Goal: Navigation & Orientation: Find specific page/section

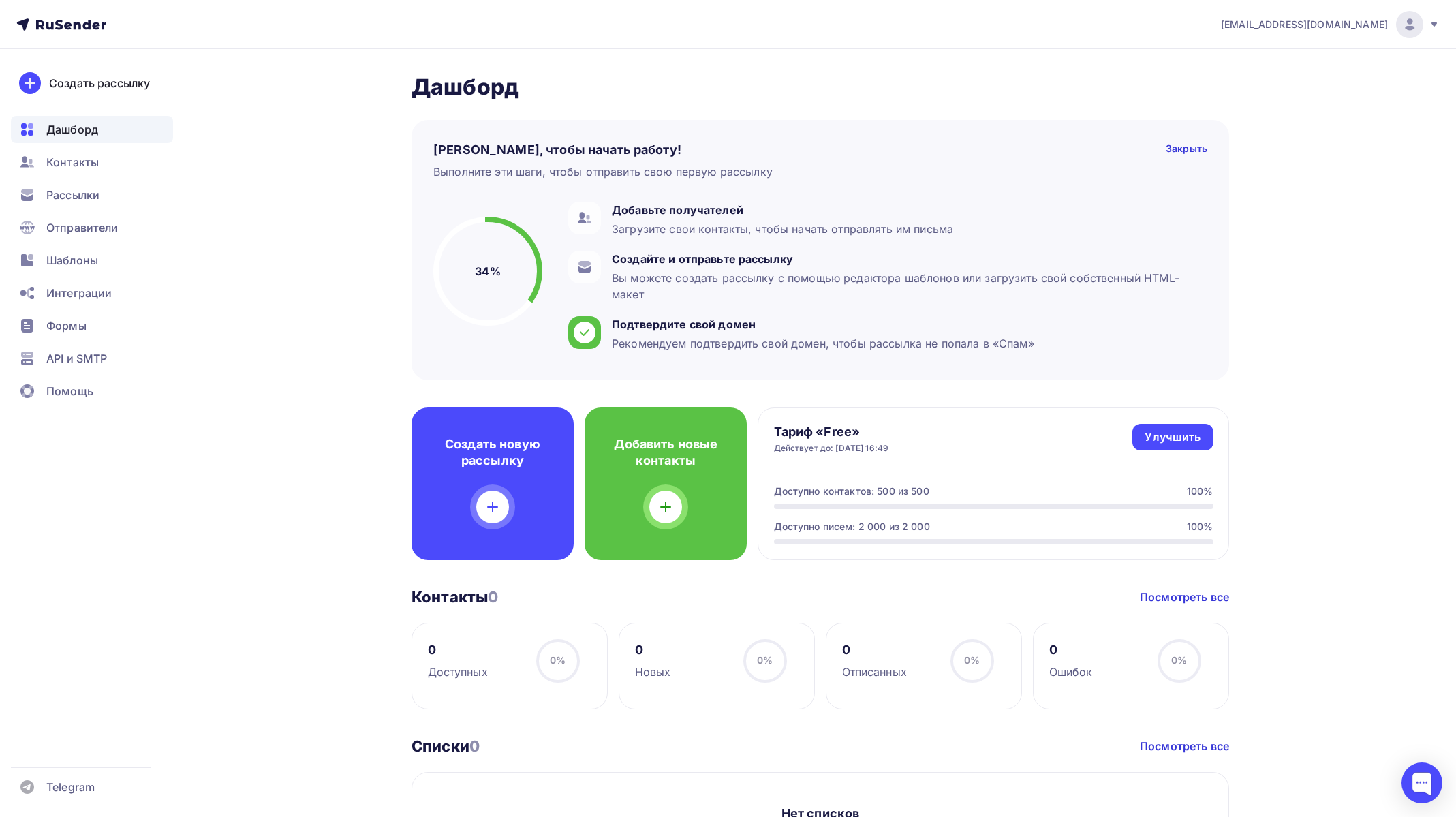
scroll to position [2, 0]
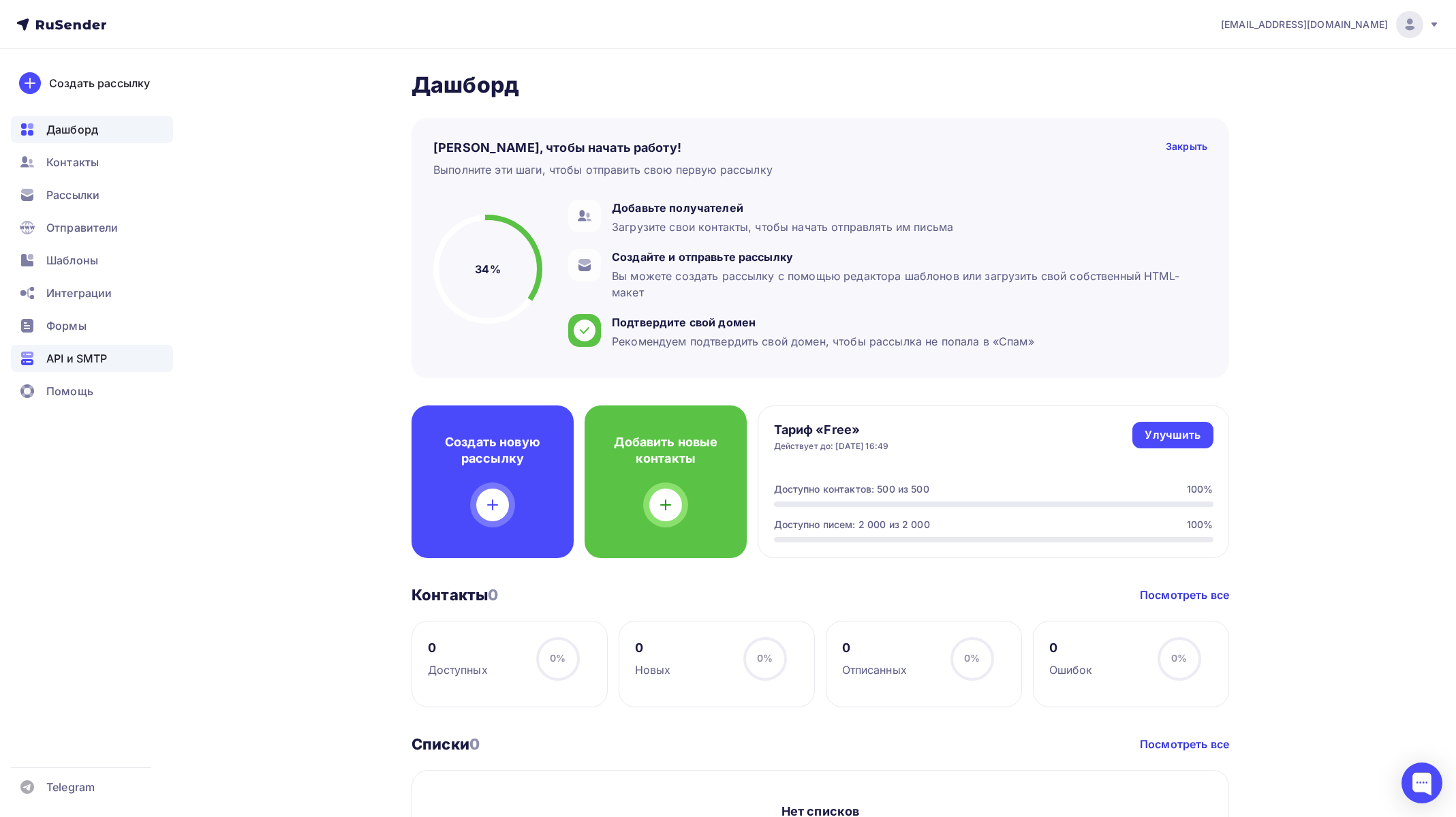
click at [57, 352] on span "API и SMTP" at bounding box center [76, 358] width 60 height 17
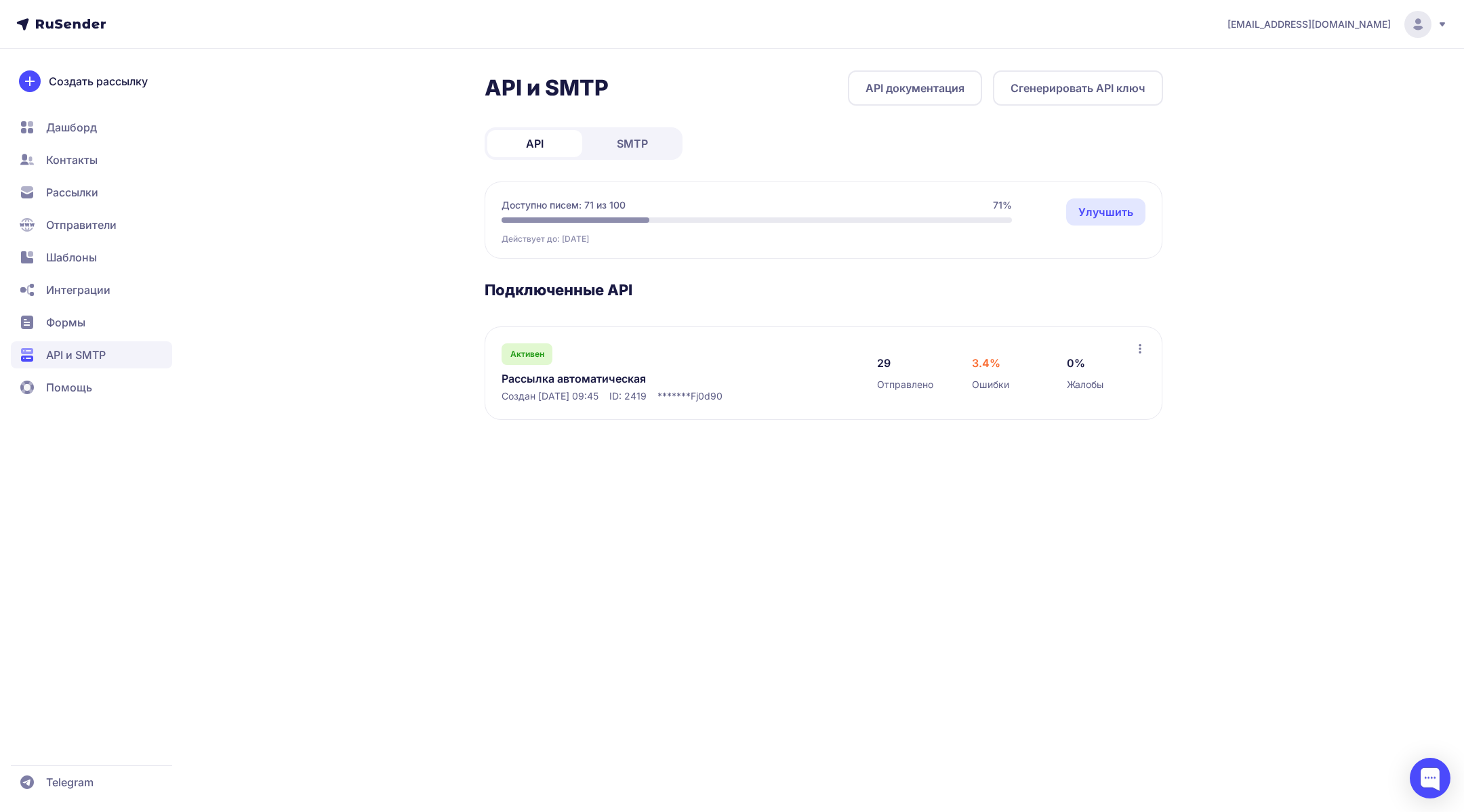
click at [823, 369] on div "Активен Рассылка автоматическая Создан [DATE] 09:45 ID: 2419 ******* Fj0d90" at bounding box center [675, 373] width 348 height 59
click at [965, 355] on div "29 Отправлено 3.4% Ошибки 0% Жалобы" at bounding box center [1006, 373] width 258 height 59
click at [638, 376] on link "Рассылка автоматическая" at bounding box center [640, 379] width 278 height 17
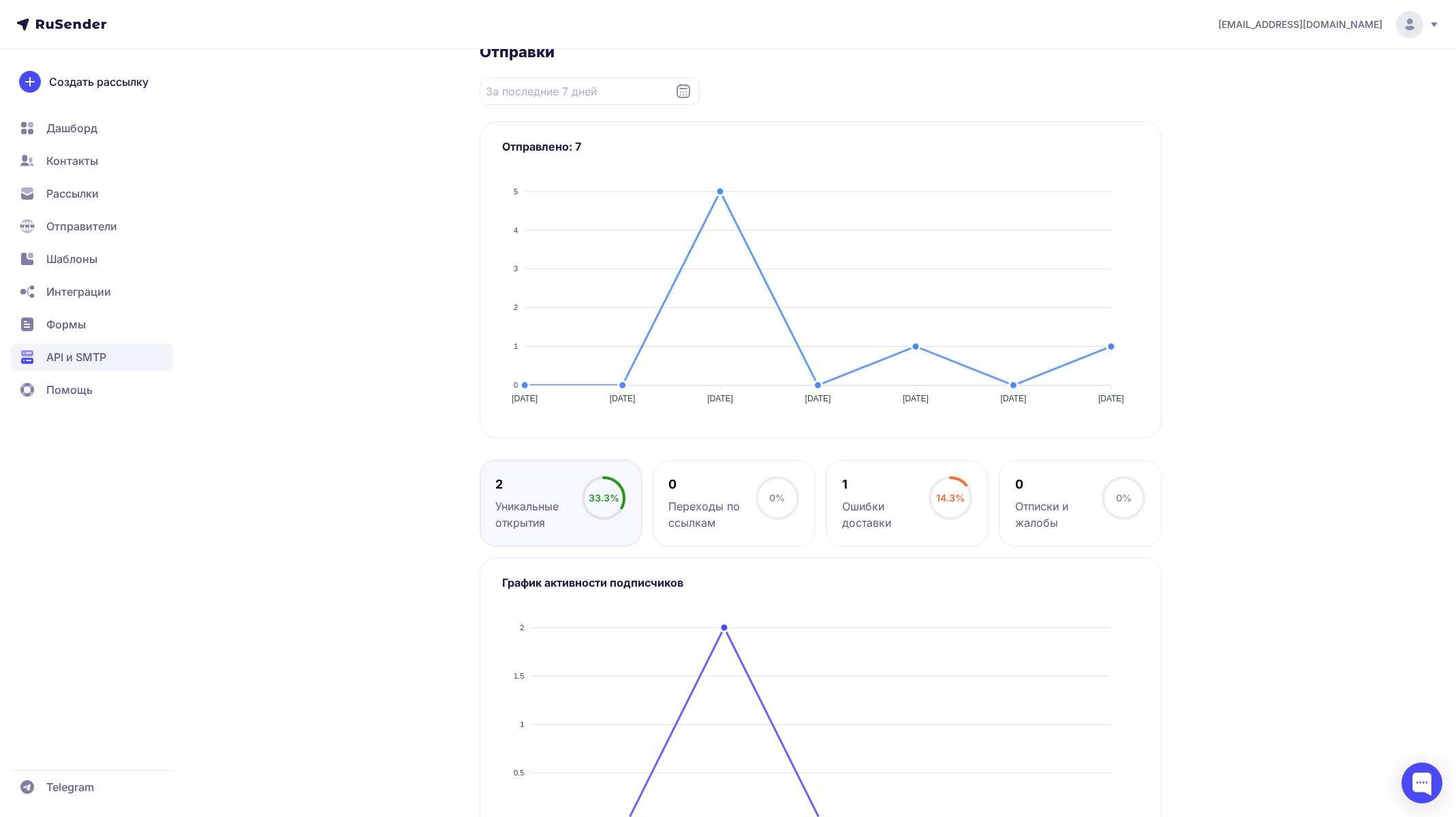
scroll to position [241, 0]
